Goal: Transaction & Acquisition: Purchase product/service

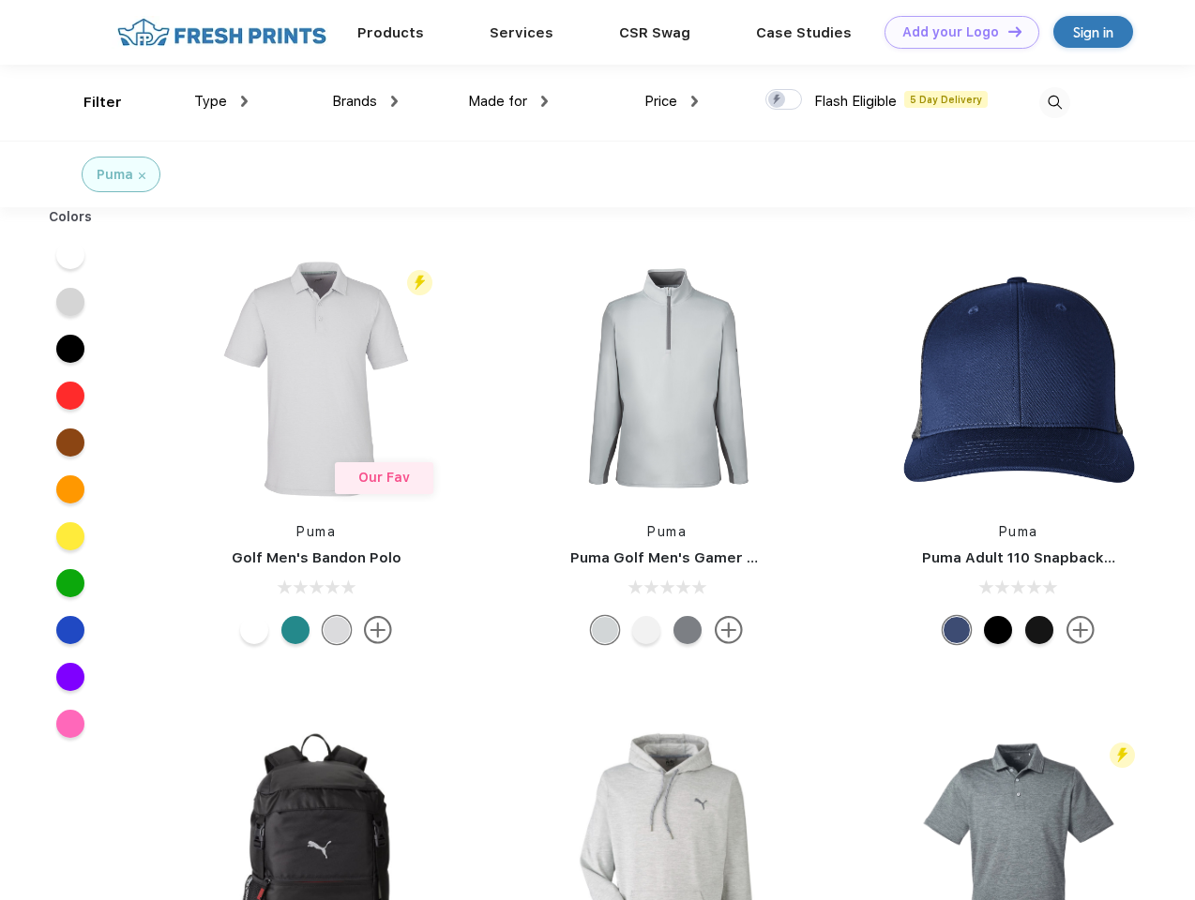
click at [955, 32] on link "Add your Logo Design Tool" at bounding box center [961, 32] width 155 height 33
click at [0, 0] on div "Design Tool" at bounding box center [0, 0] width 0 height 0
click at [1006, 31] on link "Add your Logo Design Tool" at bounding box center [961, 32] width 155 height 33
click at [90, 102] on div "Filter" at bounding box center [102, 103] width 38 height 22
click at [221, 101] on span "Type" at bounding box center [210, 101] width 33 height 17
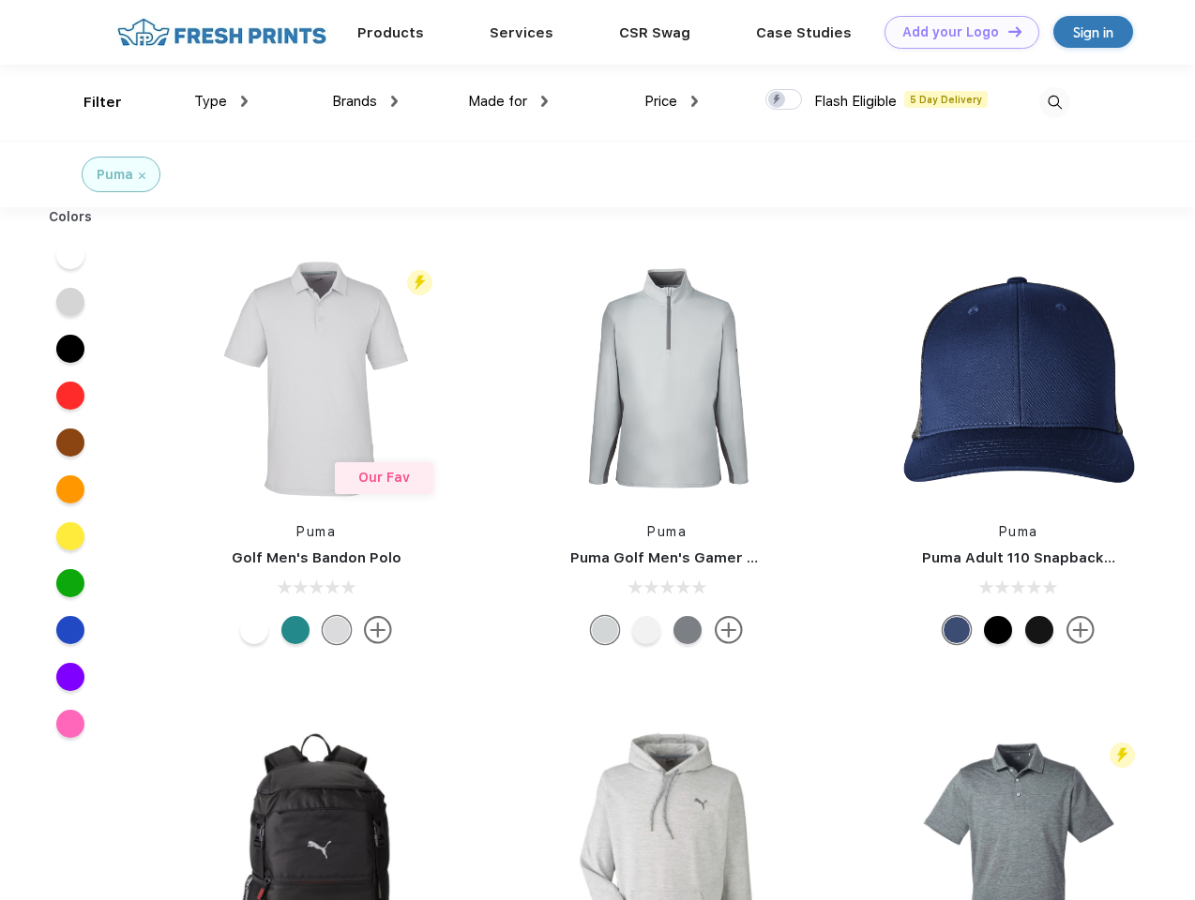
click at [365, 101] on span "Brands" at bounding box center [354, 101] width 45 height 17
click at [508, 101] on span "Made for" at bounding box center [497, 101] width 59 height 17
click at [672, 101] on span "Price" at bounding box center [660, 101] width 33 height 17
click at [784, 100] on div at bounding box center [783, 99] width 37 height 21
click at [777, 100] on input "checkbox" at bounding box center [771, 94] width 12 height 12
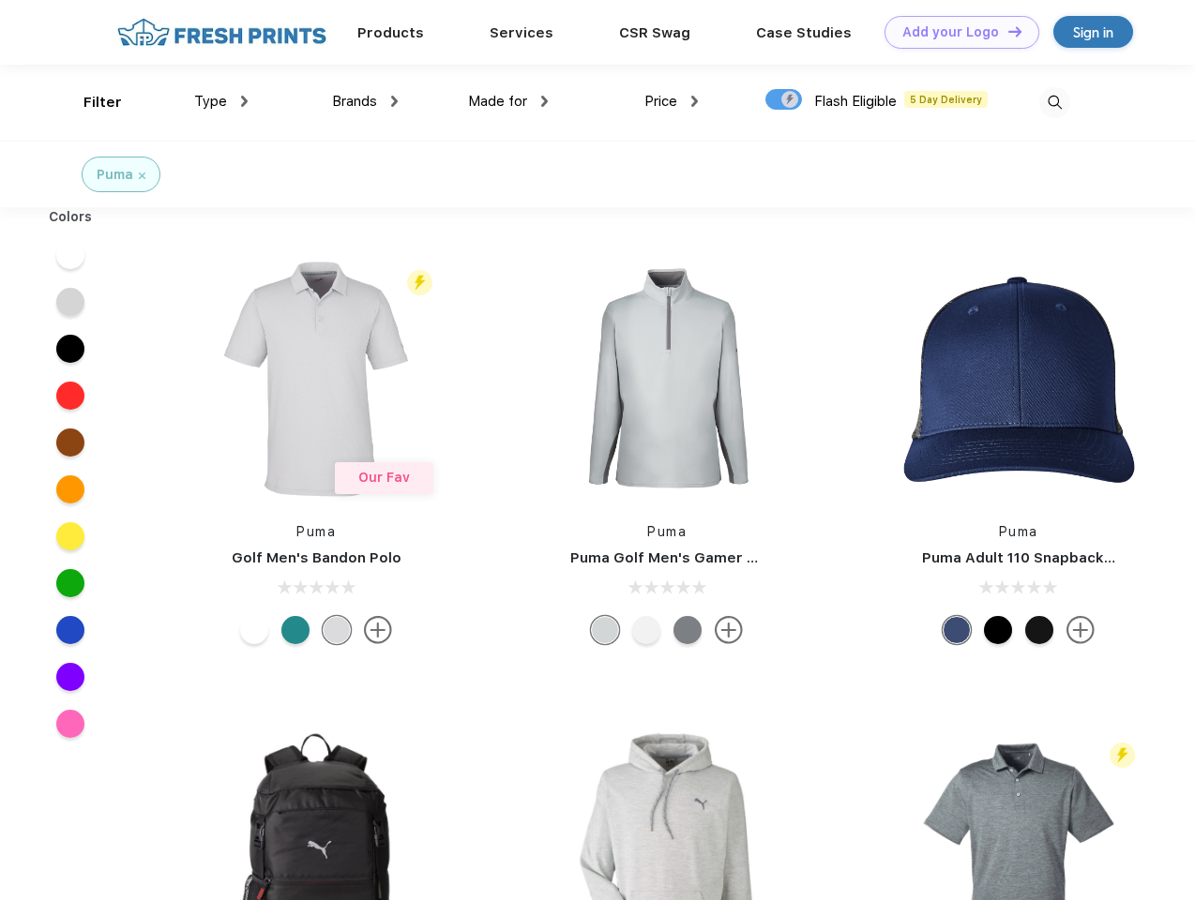
click at [1054, 102] on img at bounding box center [1054, 102] width 31 height 31
